Goal: Check status: Check status

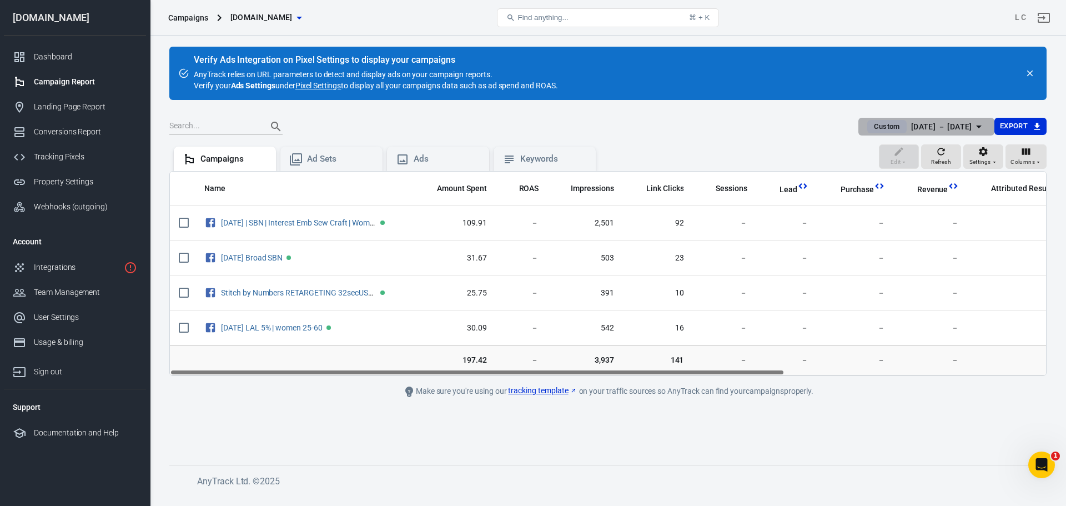
click at [976, 123] on icon "button" at bounding box center [978, 126] width 13 height 13
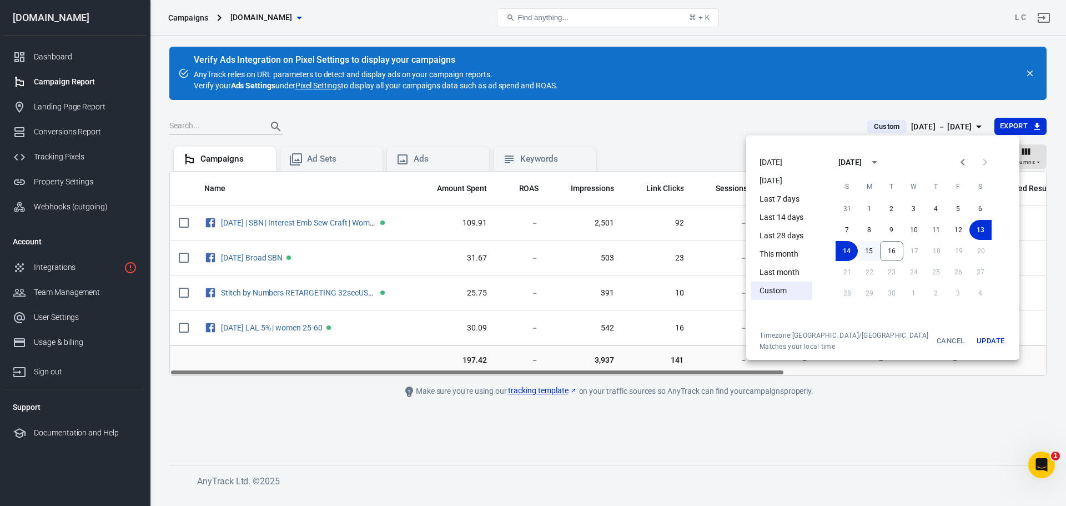
click at [858, 249] on button "15" at bounding box center [869, 251] width 22 height 20
click at [858, 250] on button "15" at bounding box center [869, 251] width 22 height 20
click at [904, 127] on div at bounding box center [533, 253] width 1066 height 506
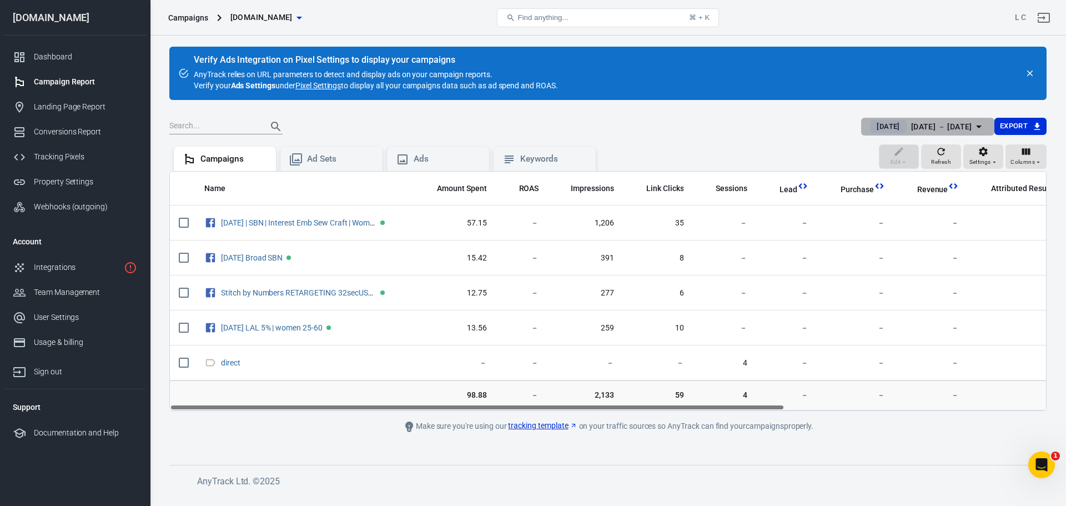
click at [911, 127] on div "[DATE] － [DATE]" at bounding box center [941, 127] width 61 height 14
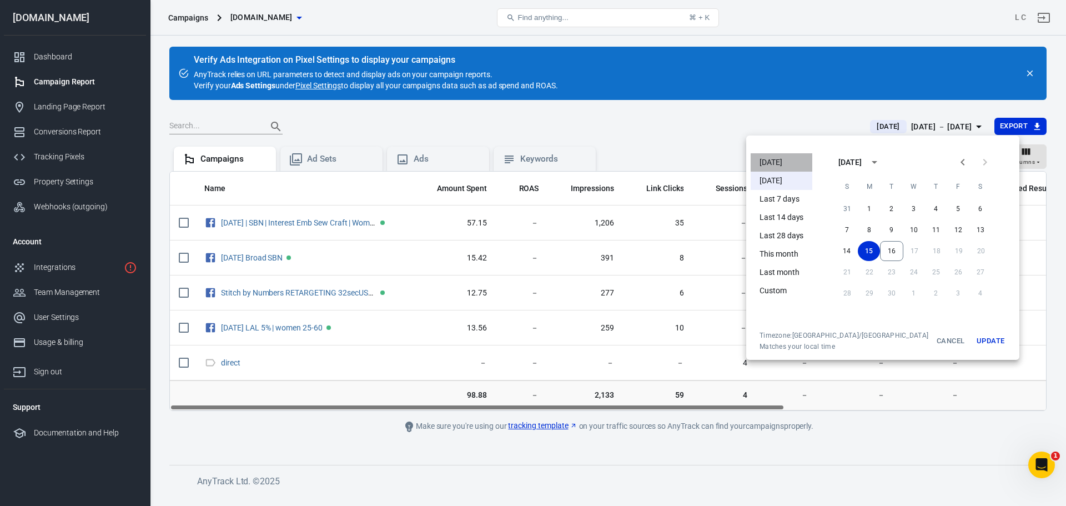
click at [778, 159] on li "[DATE]" at bounding box center [782, 162] width 62 height 18
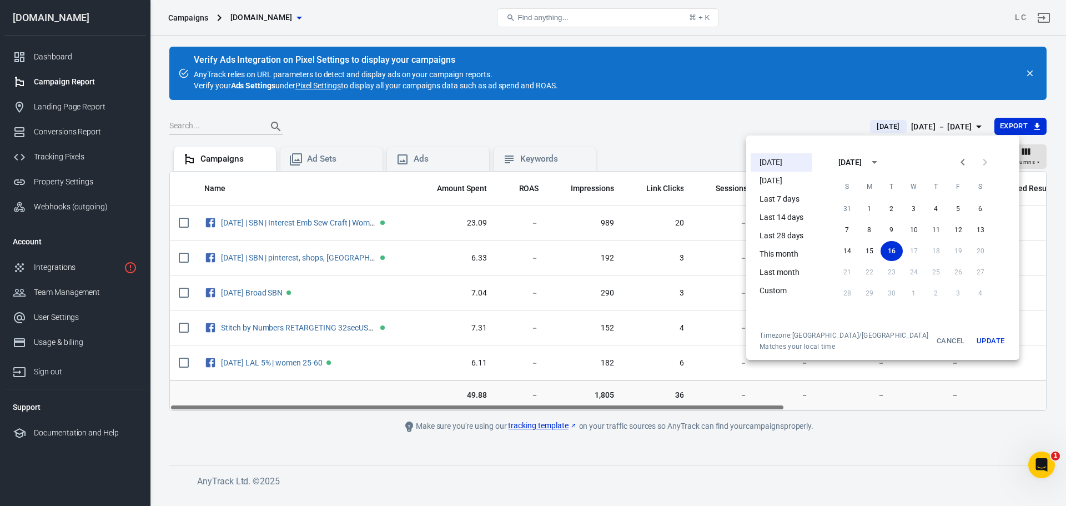
click at [973, 343] on button "Update" at bounding box center [991, 341] width 36 height 20
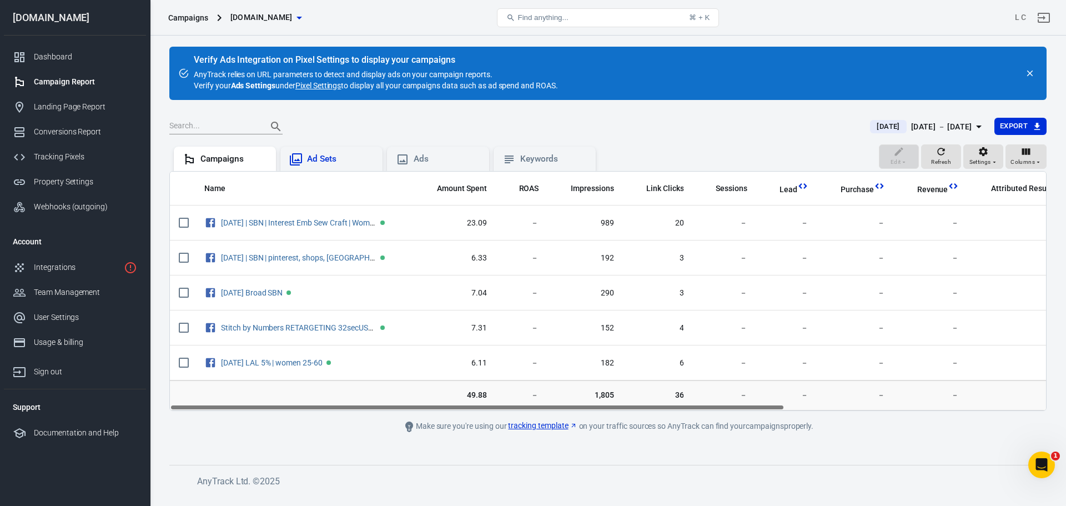
click at [303, 163] on div "Ad Sets" at bounding box center [331, 159] width 84 height 13
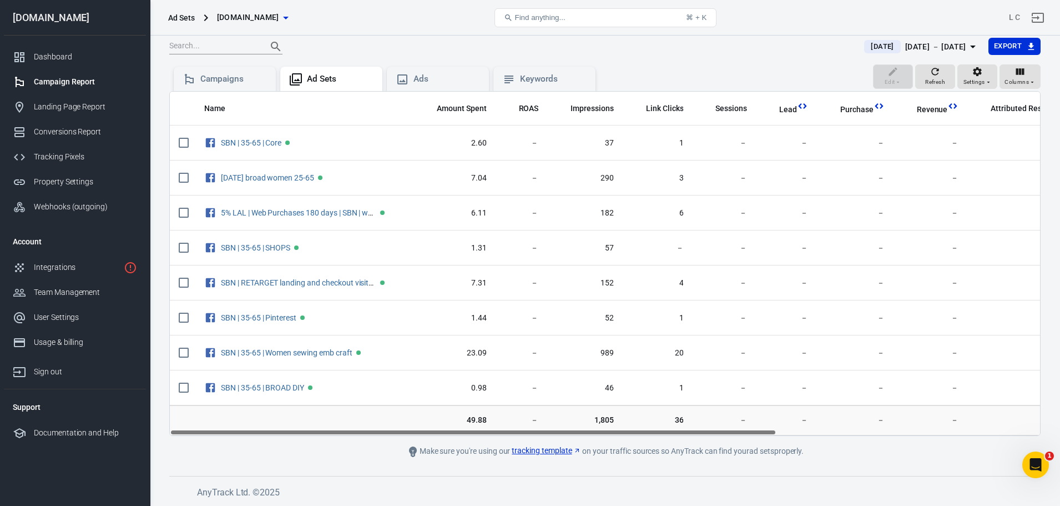
drag, startPoint x: 471, startPoint y: 432, endPoint x: 361, endPoint y: 429, distance: 110.0
click at [363, 429] on div "Name Amount Spent ROAS Impressions Link Clicks Sessions Lead Purchase Revenue A…" at bounding box center [605, 264] width 871 height 344
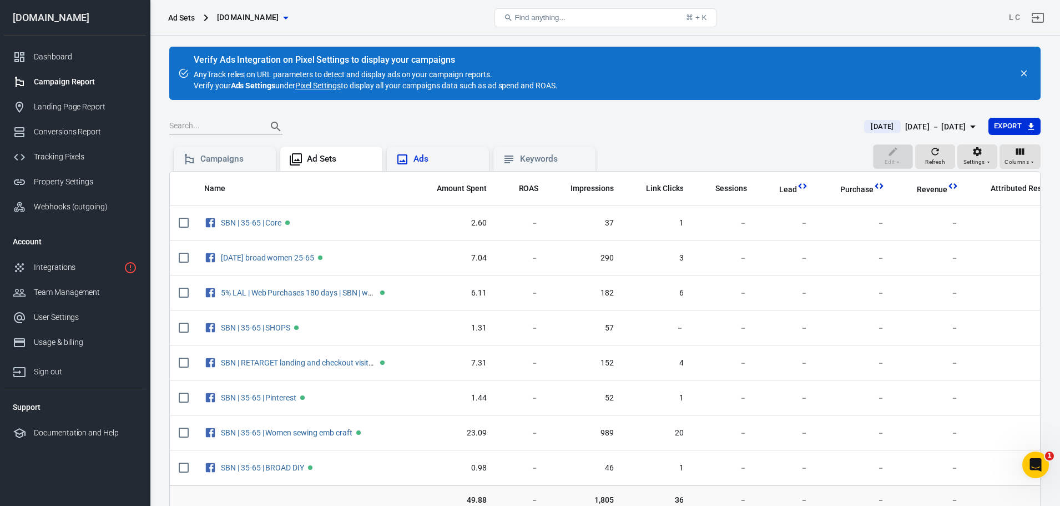
click at [437, 158] on div "Ads" at bounding box center [447, 159] width 67 height 12
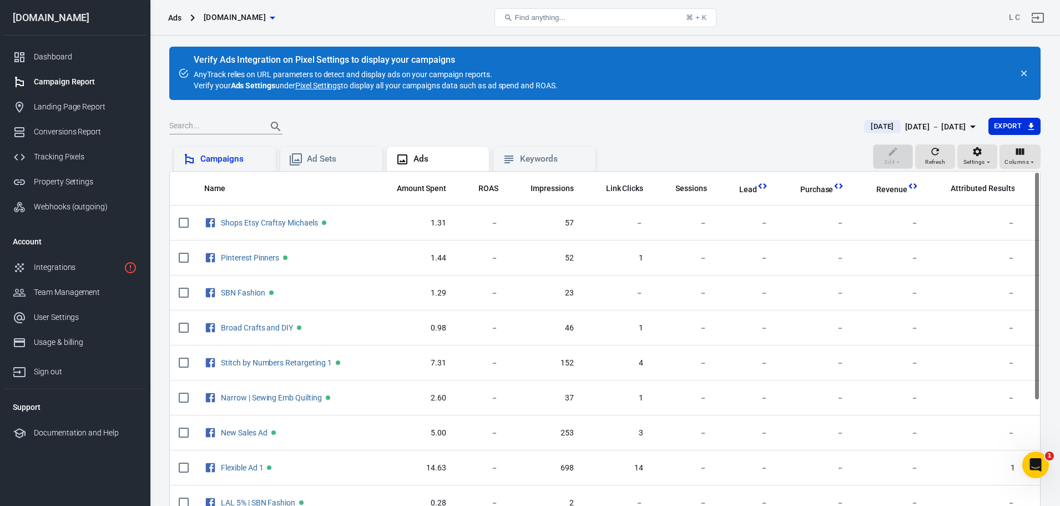
click at [244, 156] on div "Campaigns" at bounding box center [233, 159] width 67 height 12
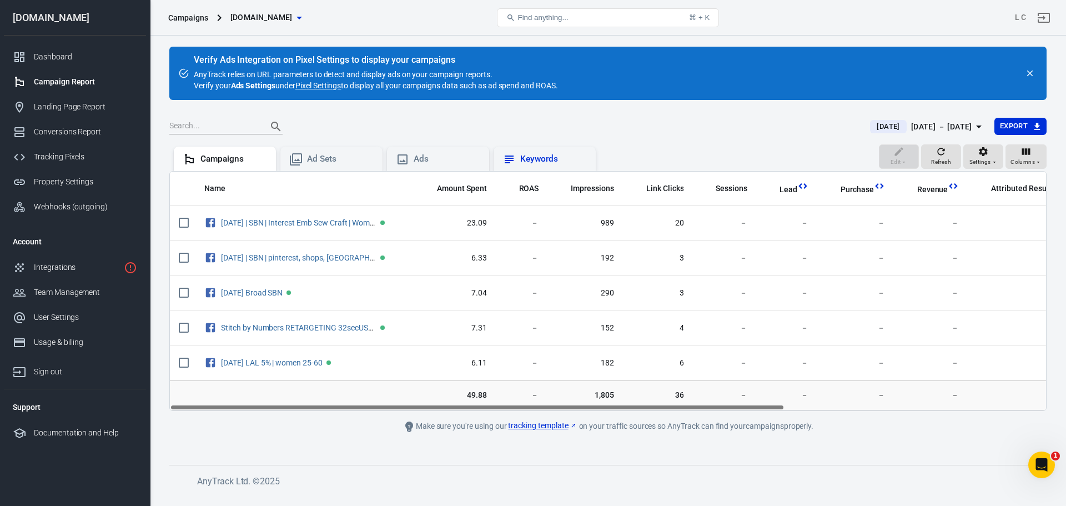
click at [536, 168] on div "Keywords" at bounding box center [545, 159] width 102 height 24
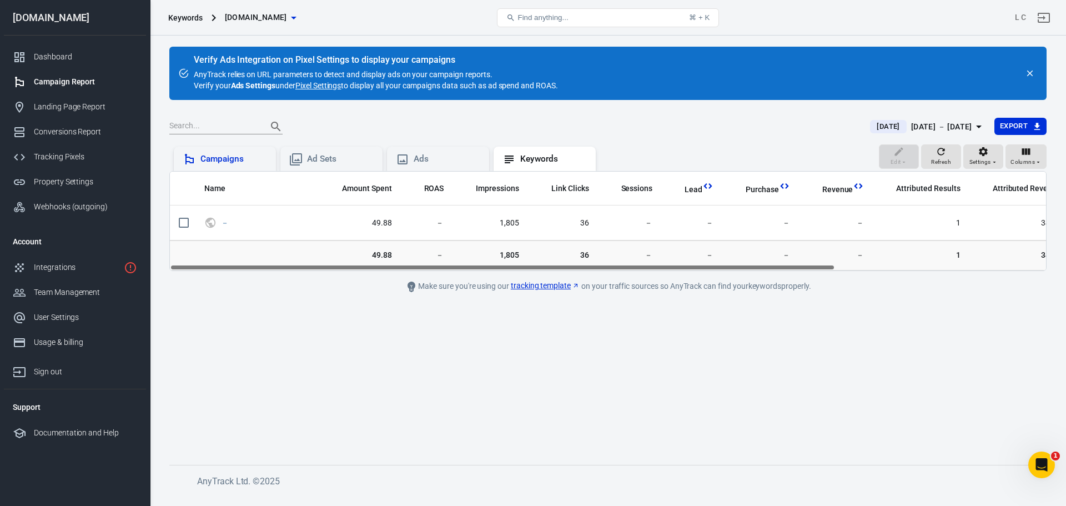
click at [234, 163] on div "Campaigns" at bounding box center [233, 159] width 67 height 12
